Goal: Check status: Check status

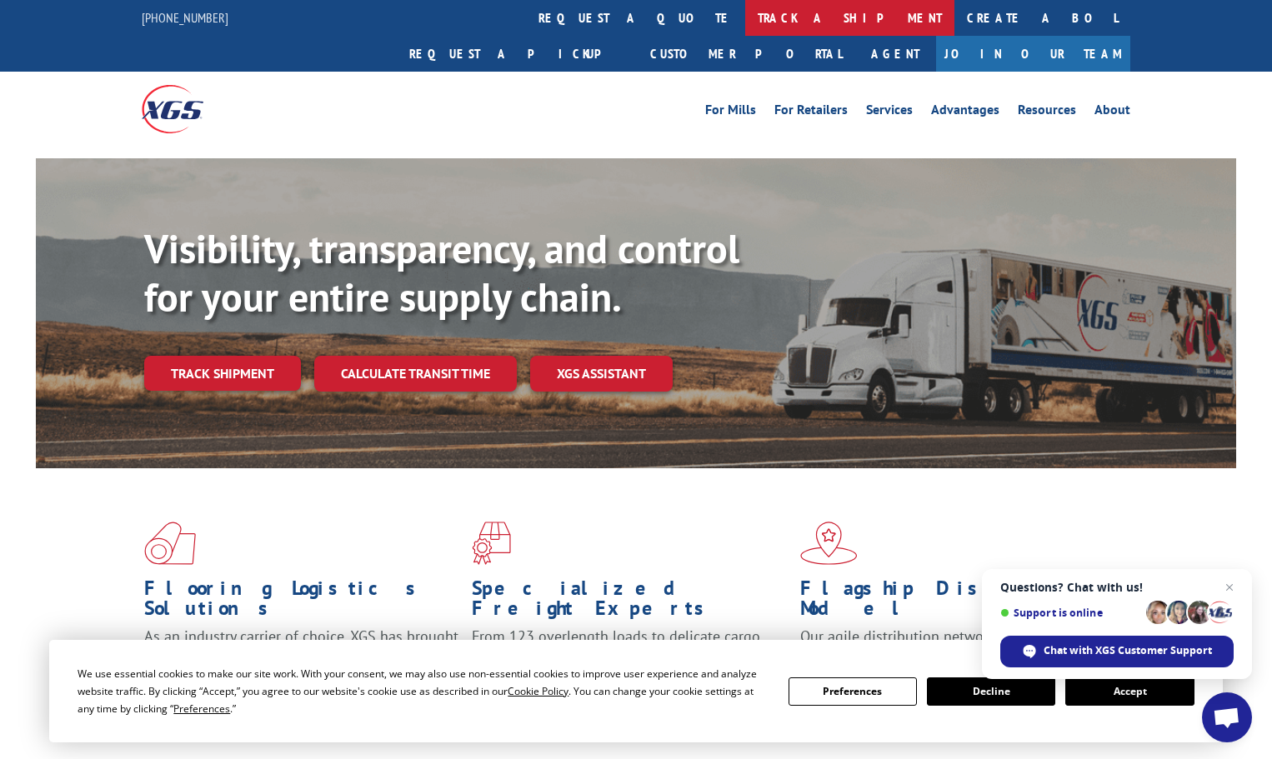
click at [745, 22] on link "track a shipment" at bounding box center [849, 18] width 209 height 36
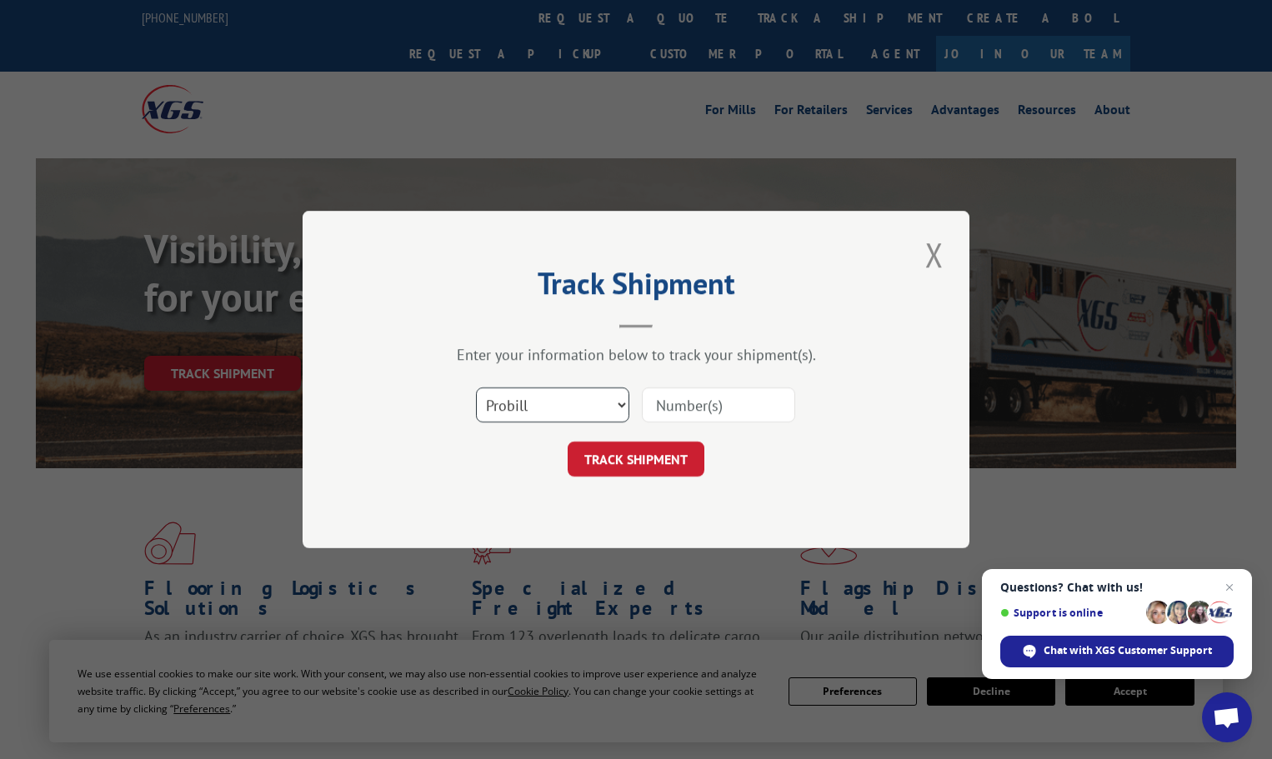
click at [557, 403] on select "Select category... Probill BOL PO" at bounding box center [552, 404] width 153 height 35
select select "po"
click at [476, 387] on select "Select category... Probill BOL PO" at bounding box center [552, 404] width 153 height 35
click at [693, 390] on input at bounding box center [718, 404] width 153 height 35
click at [689, 401] on input at bounding box center [718, 404] width 153 height 35
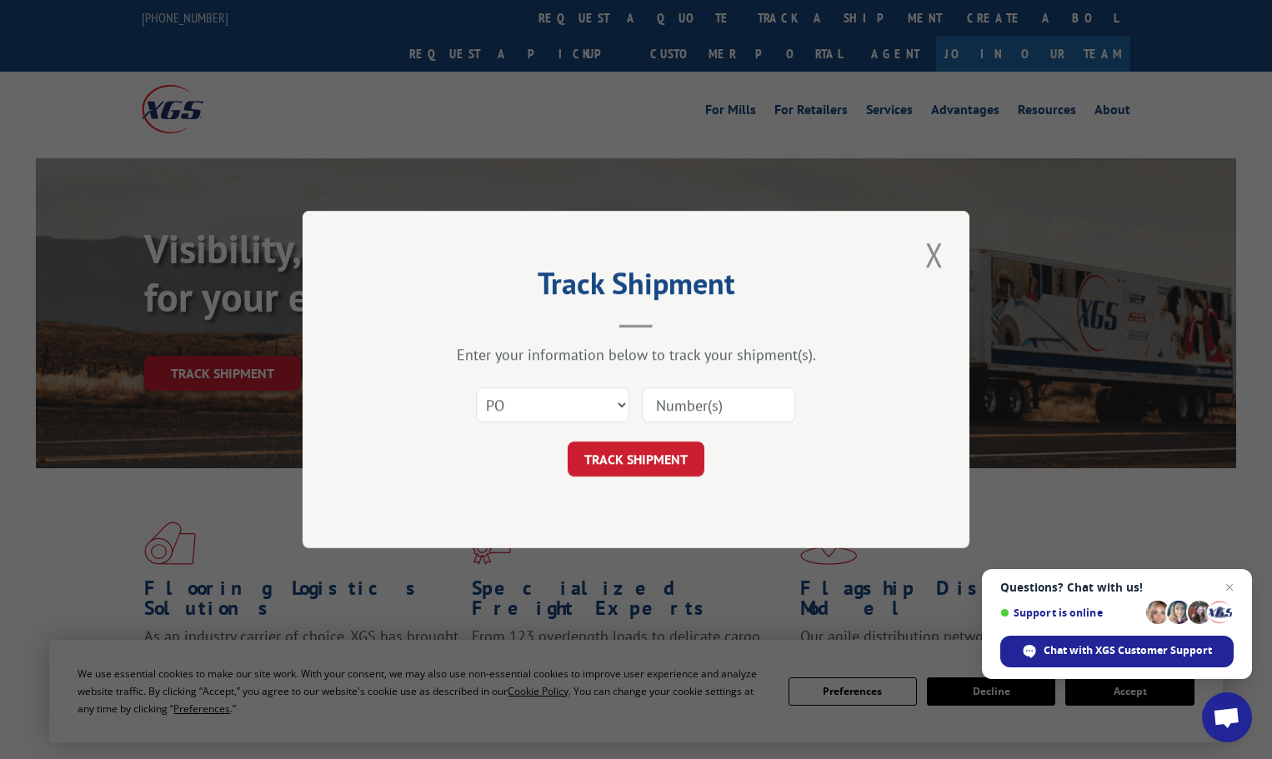
paste input "22539802"
type input "22539802"
click at [685, 440] on form "Select category... Probill BOL PO 22539802 TRACK SHIPMENT" at bounding box center [636, 426] width 500 height 99
click at [677, 455] on button "TRACK SHIPMENT" at bounding box center [635, 459] width 137 height 35
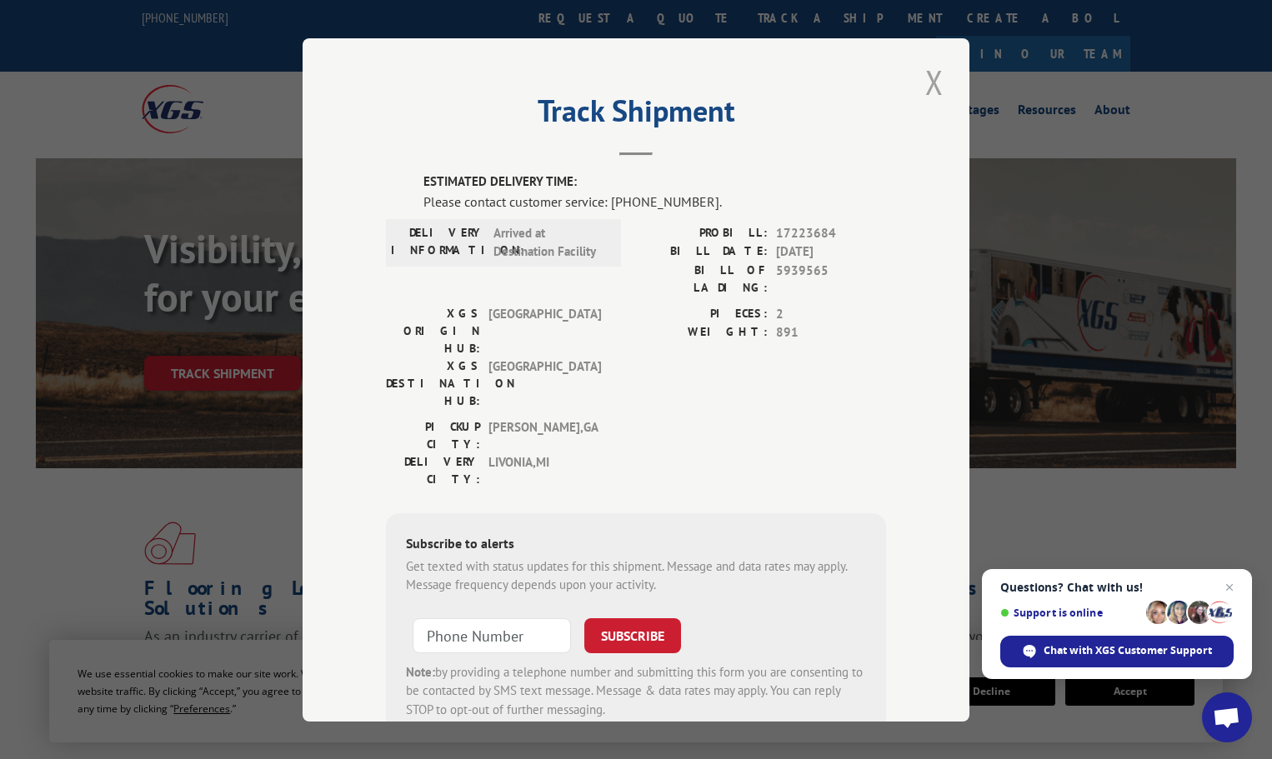
click at [924, 80] on button "Close modal" at bounding box center [934, 82] width 28 height 46
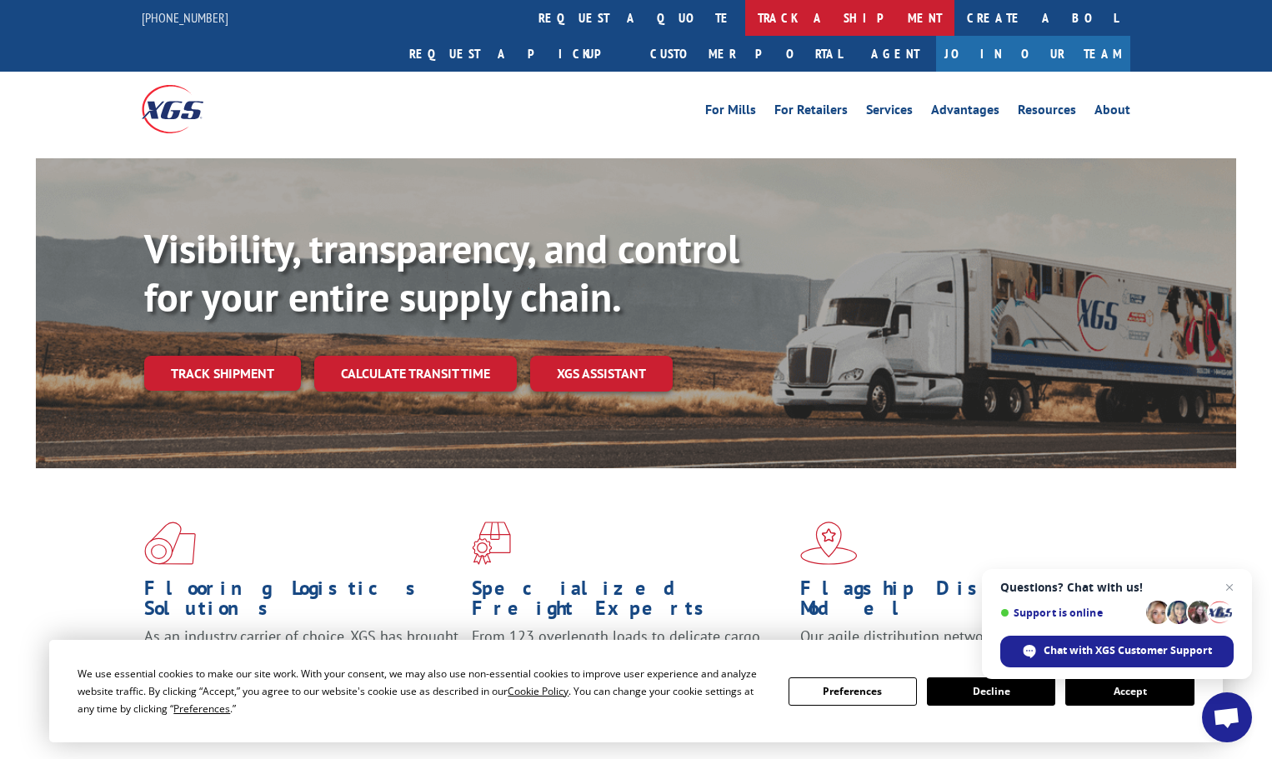
click at [745, 15] on link "track a shipment" at bounding box center [849, 18] width 209 height 36
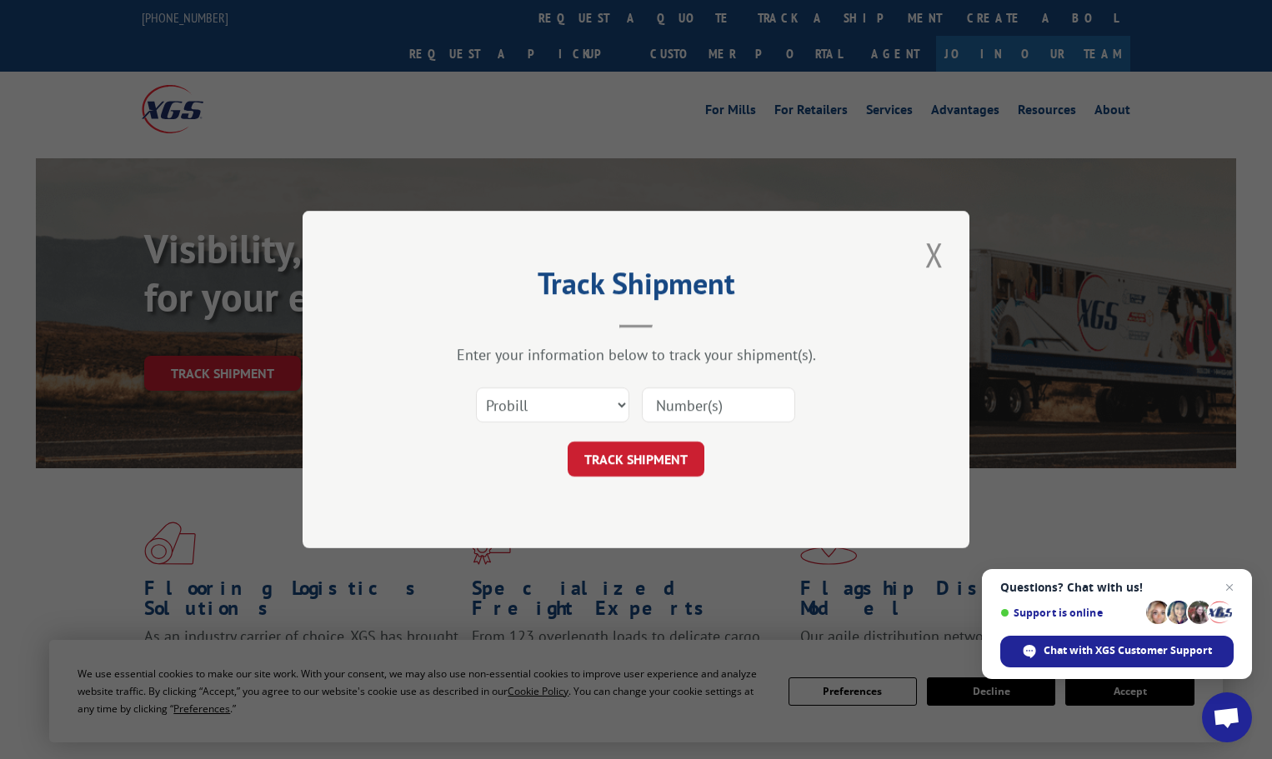
click at [692, 410] on input at bounding box center [718, 404] width 153 height 35
paste input "17308232"
type input "17308232"
click at [662, 457] on button "TRACK SHIPMENT" at bounding box center [635, 459] width 137 height 35
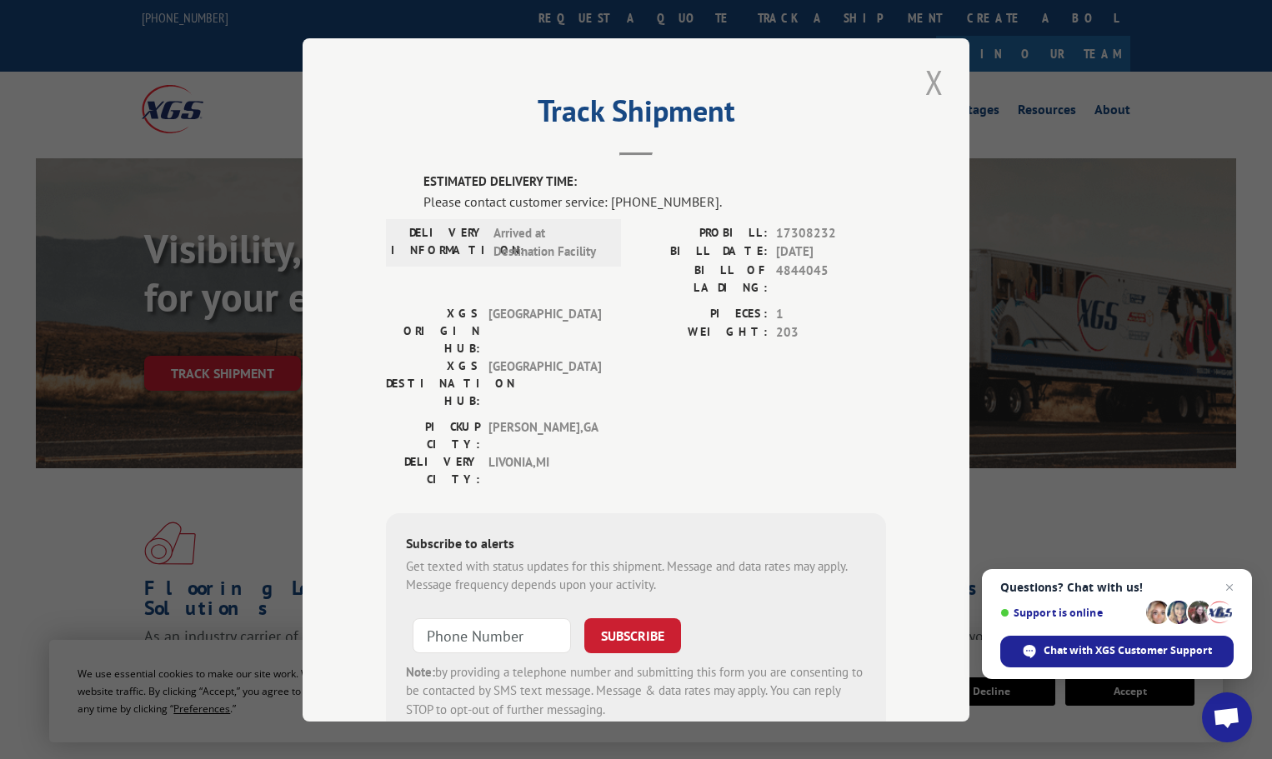
click at [934, 73] on button "Close modal" at bounding box center [934, 82] width 28 height 46
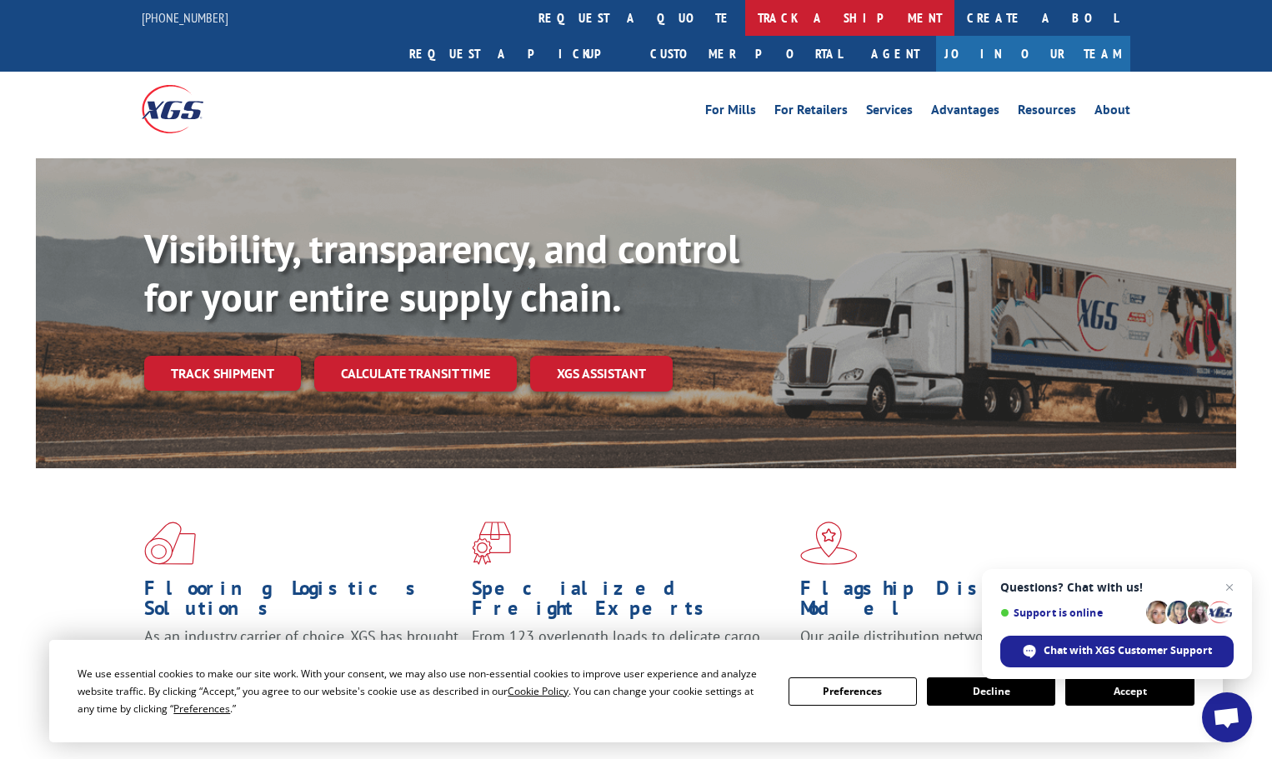
click at [745, 12] on link "track a shipment" at bounding box center [849, 18] width 209 height 36
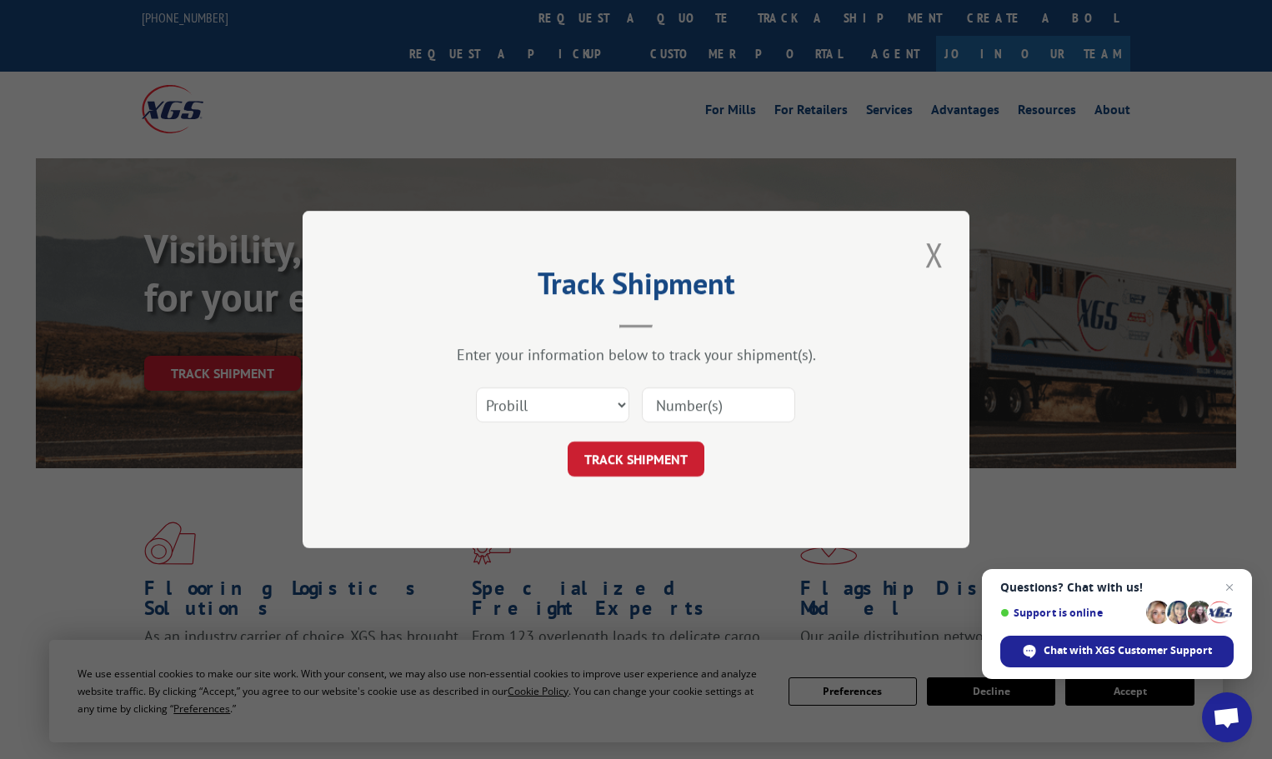
click at [682, 399] on input at bounding box center [718, 404] width 153 height 35
paste input "419649"
type input "419649"
click at [636, 454] on button "TRACK SHIPMENT" at bounding box center [635, 459] width 137 height 35
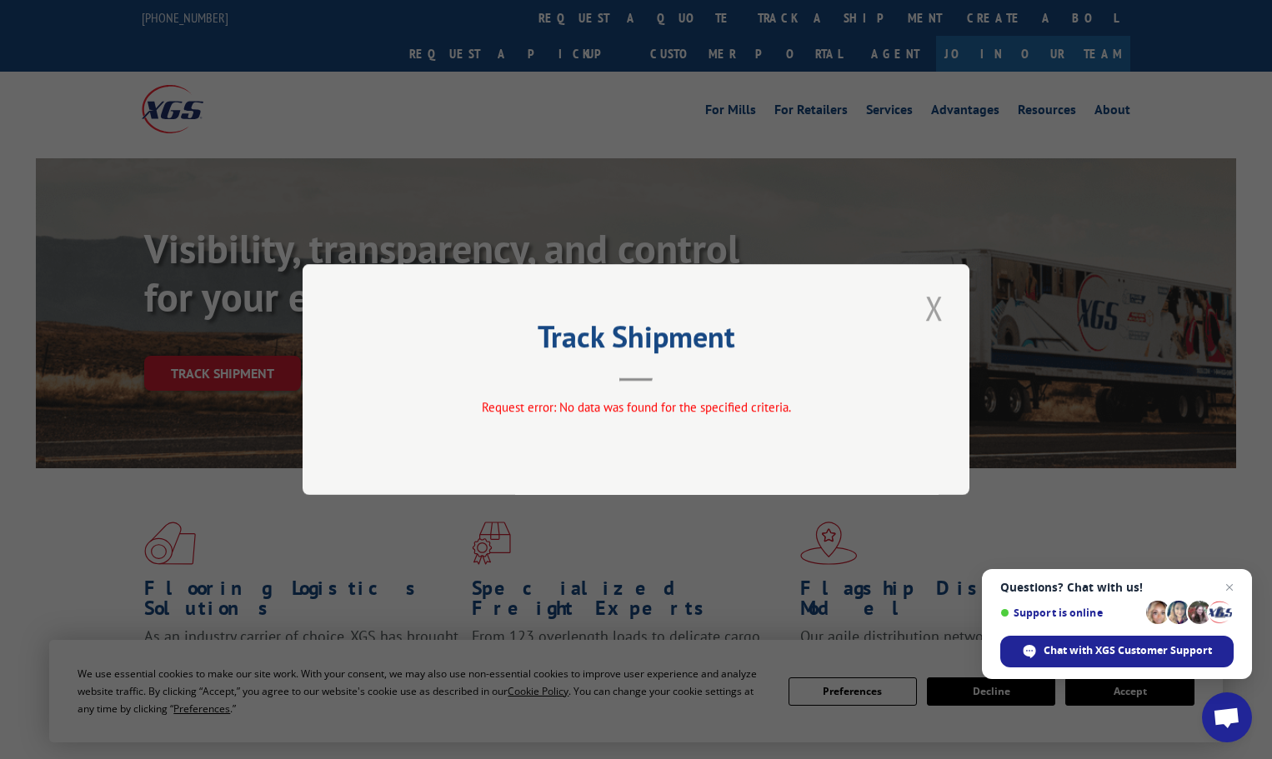
click at [939, 304] on button "Close modal" at bounding box center [934, 308] width 28 height 46
